Goal: Task Accomplishment & Management: Manage account settings

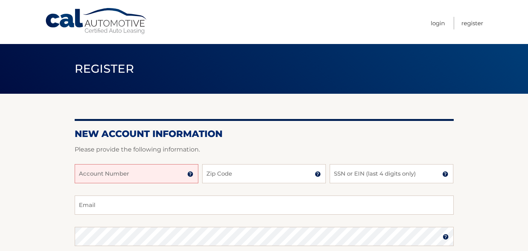
click at [138, 175] on input "Account Number" at bounding box center [137, 173] width 124 height 19
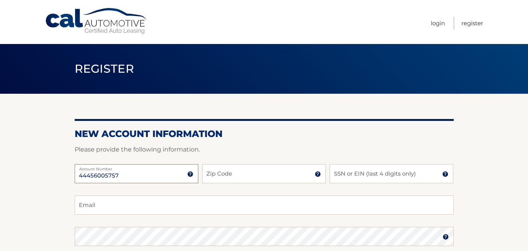
type input "44456005757"
type input "33130"
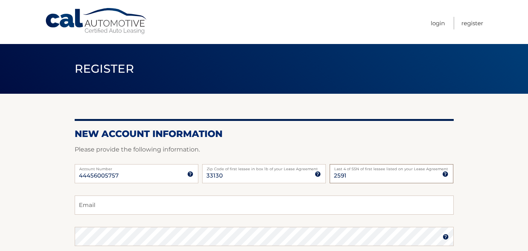
type input "2591"
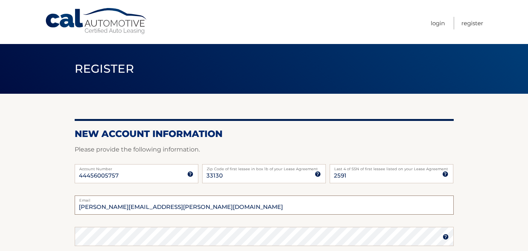
type input "pedro.chavarria@gmail.com"
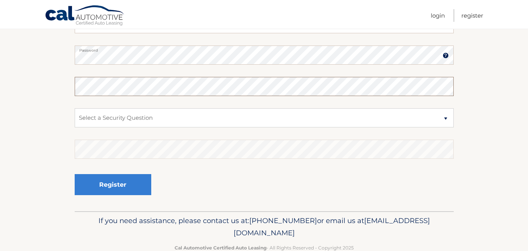
scroll to position [184, 0]
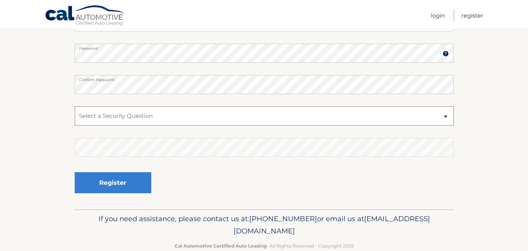
click at [167, 120] on select "Select a Security Question What was the name of your elementary school? What is…" at bounding box center [264, 116] width 379 height 19
select select "2"
click at [75, 107] on select "Select a Security Question What was the name of your elementary school? What is…" at bounding box center [264, 116] width 379 height 19
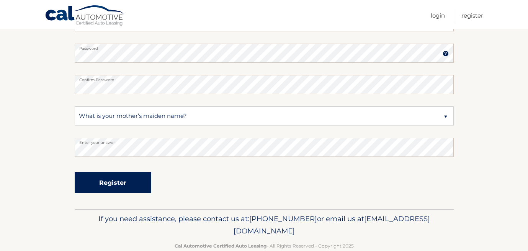
click at [123, 182] on button "Register" at bounding box center [113, 182] width 77 height 21
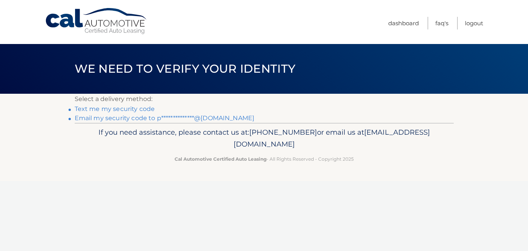
click at [122, 110] on link "Text me my security code" at bounding box center [115, 108] width 80 height 7
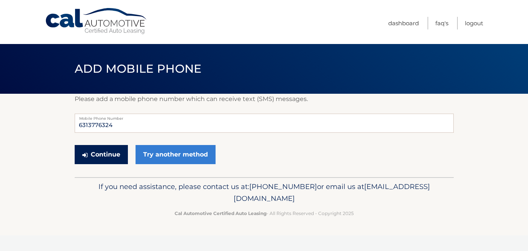
click at [117, 155] on button "Continue" at bounding box center [101, 154] width 53 height 19
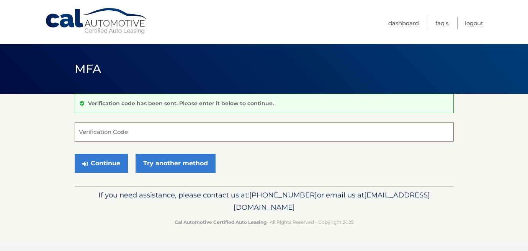
click at [125, 127] on input "Verification Code" at bounding box center [264, 132] width 379 height 19
type input "323041"
click at [75, 154] on button "Continue" at bounding box center [101, 163] width 53 height 19
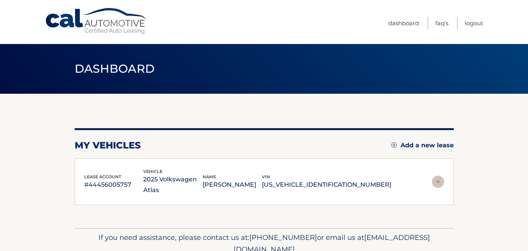
click at [104, 174] on span "lease account" at bounding box center [102, 176] width 37 height 5
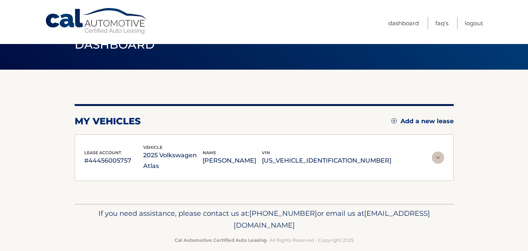
click at [106, 126] on h2 "my vehicles" at bounding box center [108, 121] width 66 height 11
click at [118, 137] on div "lease account #44456005757 vehicle 2025 Volkswagen Atlas name PEDRO CHAVARRIA v…" at bounding box center [264, 157] width 379 height 47
click at [123, 149] on div "lease account #44456005757" at bounding box center [113, 157] width 59 height 17
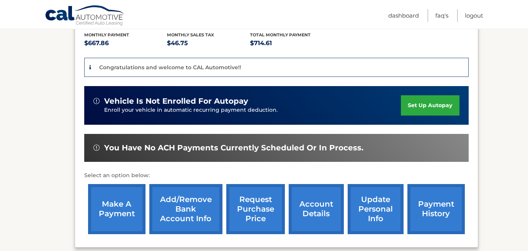
scroll to position [182, 0]
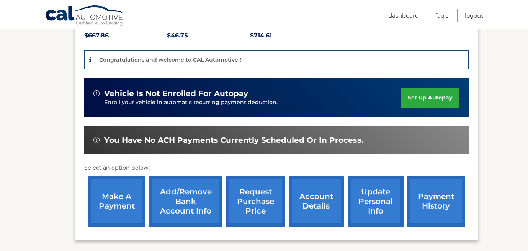
click at [428, 88] on link "set up autopay" at bounding box center [430, 98] width 58 height 20
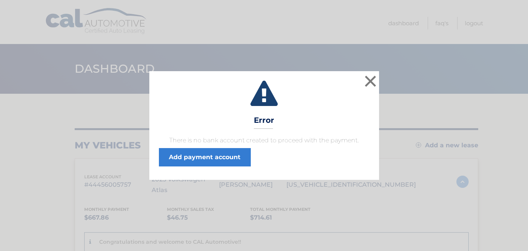
click at [239, 146] on span "There is no bank account created to proceed with the payment. Add payment accou…" at bounding box center [264, 151] width 211 height 31
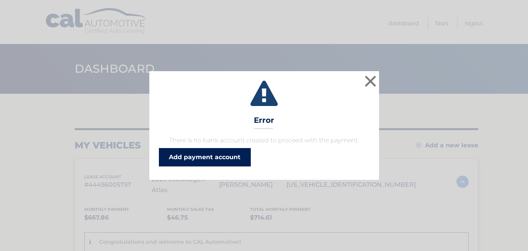
click at [232, 160] on link "Add payment account" at bounding box center [205, 157] width 92 height 18
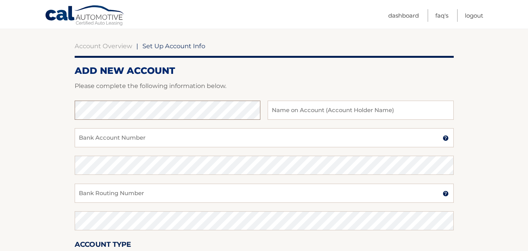
scroll to position [67, 0]
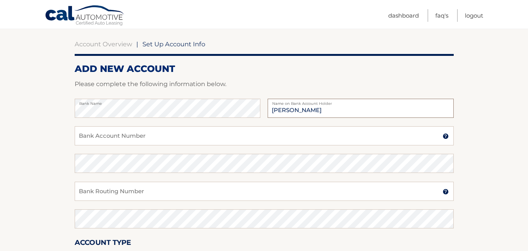
type input "Pedro Chavarria"
click at [205, 134] on input "Bank Account Number" at bounding box center [264, 135] width 379 height 19
paste input "440052117387"
type input "440052117387"
click at [149, 197] on input "Bank Routing Number" at bounding box center [264, 191] width 379 height 19
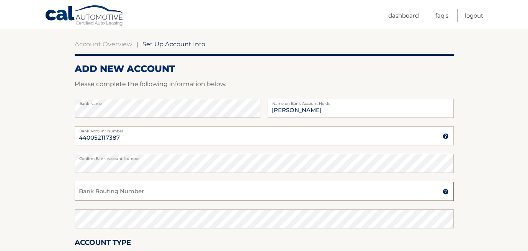
paste input "121202211"
type input "121202211"
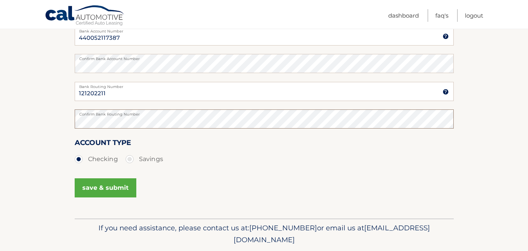
scroll to position [170, 0]
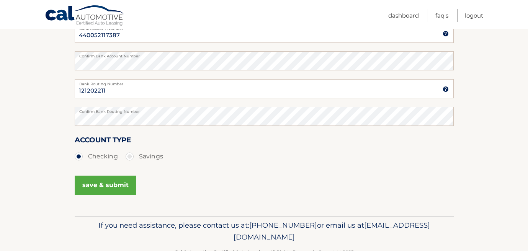
click at [113, 191] on button "save & submit" at bounding box center [106, 185] width 62 height 19
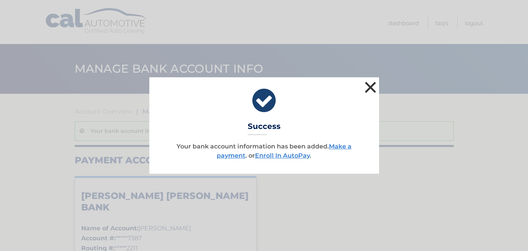
click at [370, 88] on button "×" at bounding box center [370, 87] width 15 height 15
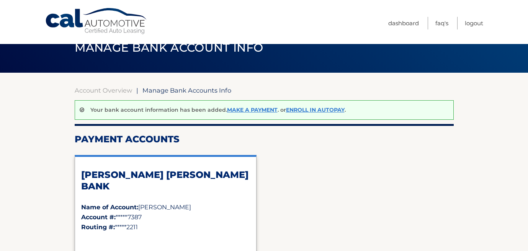
scroll to position [20, 0]
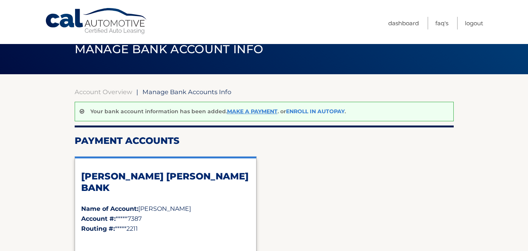
click at [323, 113] on link "Enroll In AutoPay" at bounding box center [315, 111] width 59 height 7
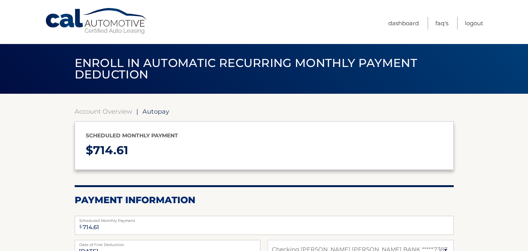
select select "ZDlhZTE5NTEtZjk4Zi00MTI1LWI1NDEtNjg2NzJhYWEwZjU3"
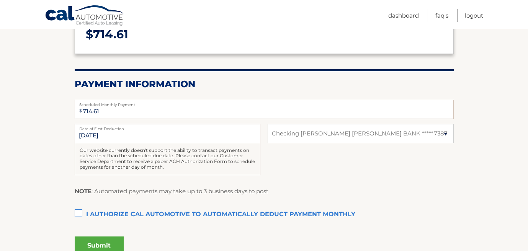
scroll to position [117, 0]
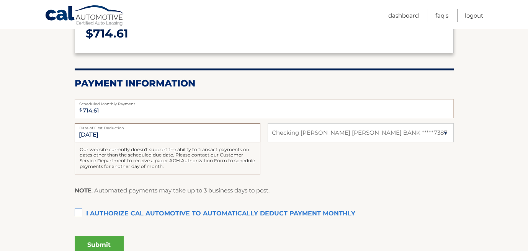
click at [213, 134] on input "[DATE]" at bounding box center [168, 132] width 186 height 19
click at [204, 131] on input "[DATE]" at bounding box center [168, 132] width 186 height 19
click at [80, 211] on label "I authorize cal automotive to automatically deduct payment monthly This checkbo…" at bounding box center [264, 213] width 379 height 15
click at [0, 0] on input "I authorize cal automotive to automatically deduct payment monthly This checkbo…" at bounding box center [0, 0] width 0 height 0
click at [106, 243] on button "Submit" at bounding box center [99, 245] width 49 height 18
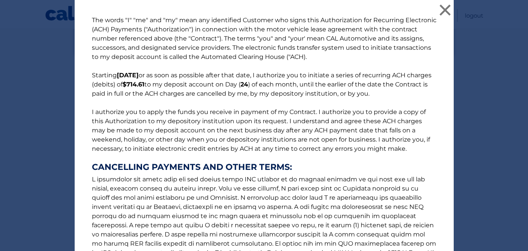
scroll to position [110, 0]
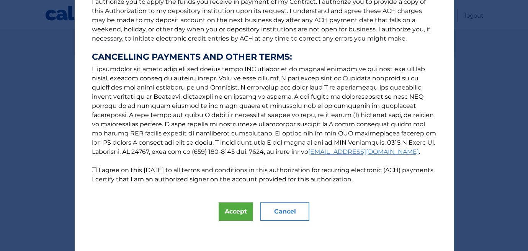
click at [92, 169] on input "I agree on this 09/19/2025 to all terms and conditions in this authorization fo…" at bounding box center [94, 169] width 5 height 5
checkbox input "true"
click at [231, 214] on button "Accept" at bounding box center [236, 212] width 34 height 18
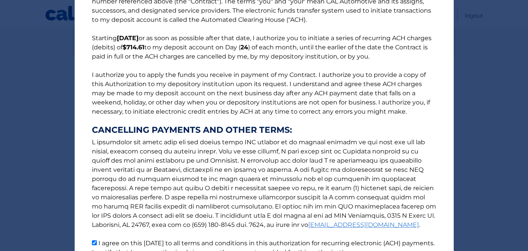
scroll to position [19, 0]
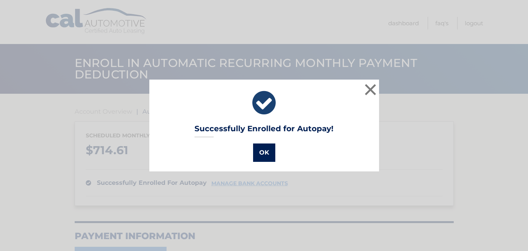
click at [266, 154] on button "OK" at bounding box center [264, 153] width 22 height 18
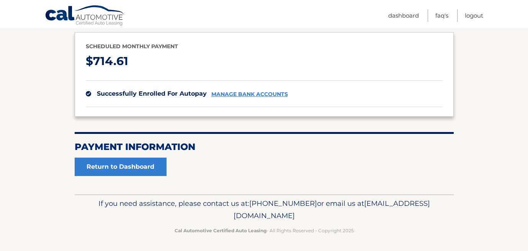
scroll to position [91, 0]
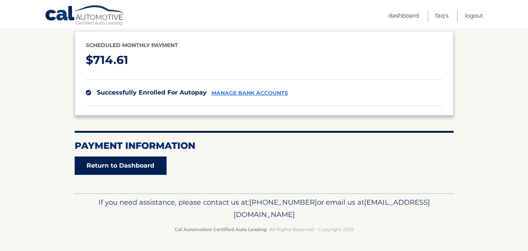
click at [111, 166] on link "Return to Dashboard" at bounding box center [121, 166] width 92 height 18
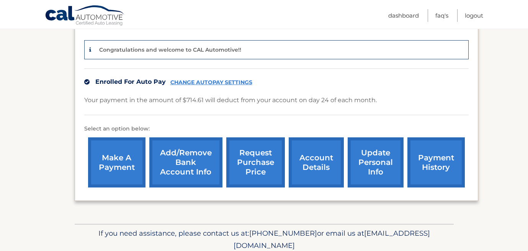
scroll to position [212, 0]
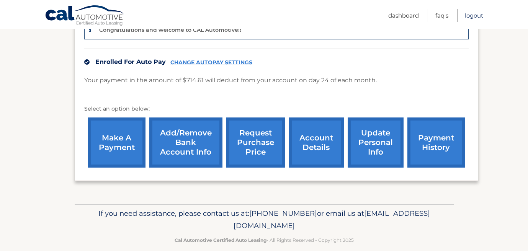
click at [483, 18] on link "Logout" at bounding box center [474, 15] width 18 height 13
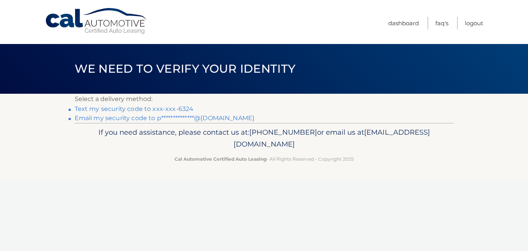
click at [139, 110] on link "Text my security code to xxx-xxx-6324" at bounding box center [134, 108] width 119 height 7
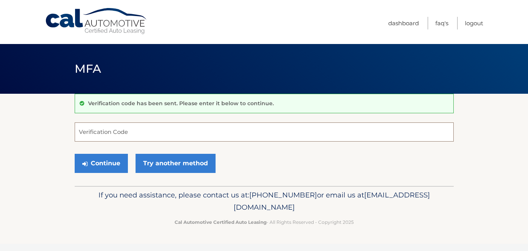
click at [128, 132] on input "Verification Code" at bounding box center [264, 132] width 379 height 19
type input "403038"
click at [75, 154] on button "Continue" at bounding box center [101, 163] width 53 height 19
click at [95, 167] on button "Continue" at bounding box center [101, 163] width 53 height 19
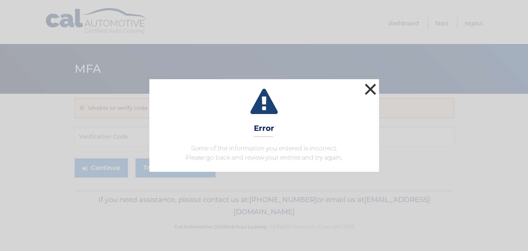
click at [367, 85] on button "×" at bounding box center [370, 89] width 15 height 15
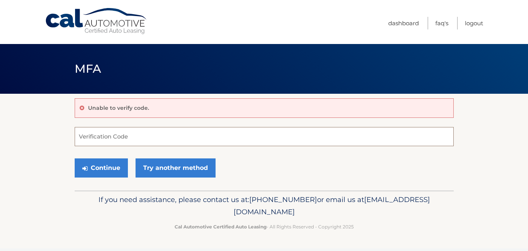
click at [137, 134] on input "Verification Code" at bounding box center [264, 136] width 379 height 19
type input "403038"
click at [107, 172] on button "Continue" at bounding box center [101, 168] width 53 height 19
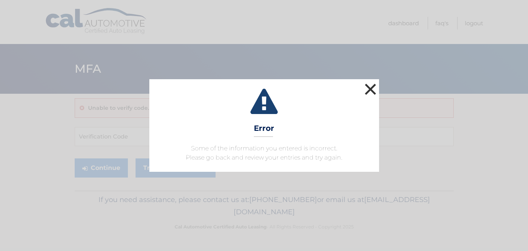
click at [370, 90] on button "×" at bounding box center [370, 89] width 15 height 15
click at [372, 87] on button "×" at bounding box center [370, 89] width 15 height 15
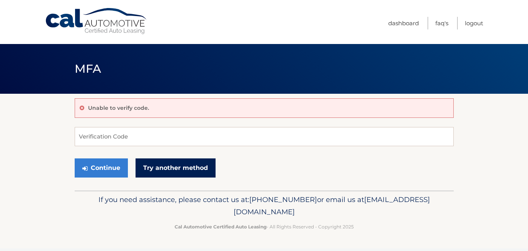
click at [174, 175] on link "Try another method" at bounding box center [176, 168] width 80 height 19
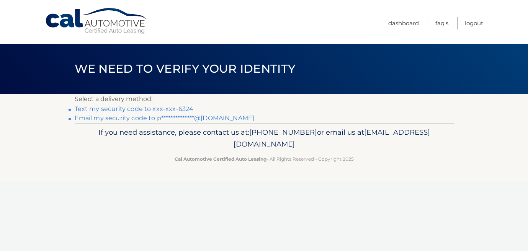
click at [159, 109] on link "Text my security code to xxx-xxx-6324" at bounding box center [134, 108] width 119 height 7
click at [107, 121] on link "**********" at bounding box center [165, 118] width 180 height 7
